Goal: Task Accomplishment & Management: Complete application form

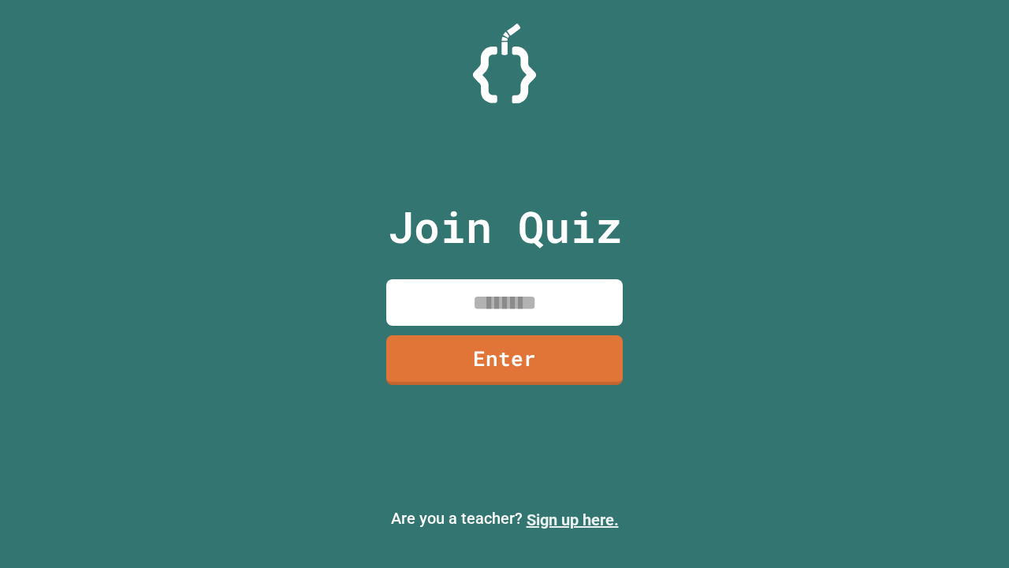
click at [572, 519] on link "Sign up here." at bounding box center [573, 519] width 92 height 19
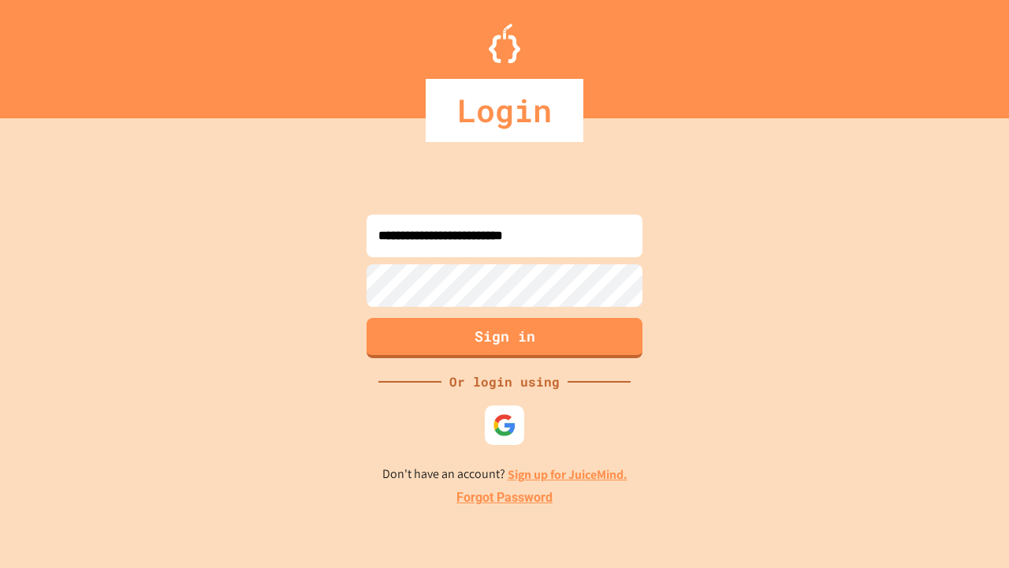
type input "**********"
